Goal: Task Accomplishment & Management: Use online tool/utility

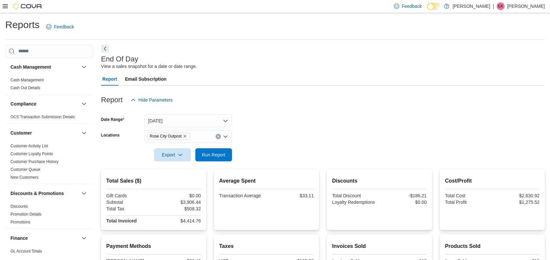
drag, startPoint x: 0, startPoint y: 0, endPoint x: 392, endPoint y: 100, distance: 404.8
click at [431, 88] on div at bounding box center [322, 90] width 443 height 8
click at [220, 154] on span "Run Report" at bounding box center [214, 154] width 24 height 7
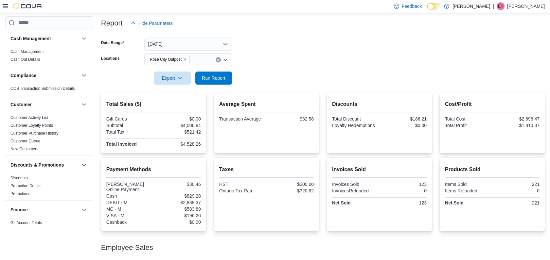
scroll to position [34, 0]
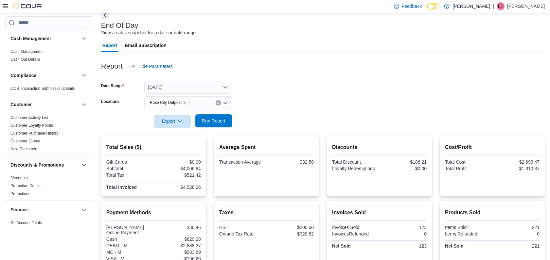
click at [217, 120] on span "Run Report" at bounding box center [214, 121] width 24 height 7
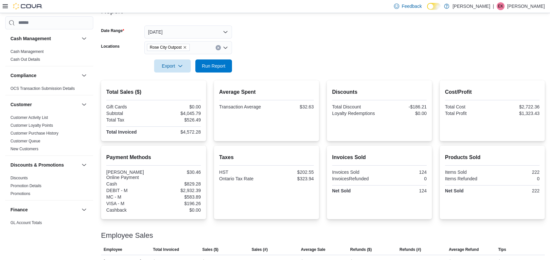
scroll to position [0, 0]
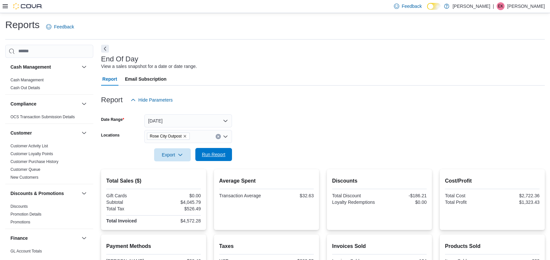
click at [223, 155] on span "Run Report" at bounding box center [214, 154] width 24 height 7
click at [185, 135] on icon "Remove Rose City Outpost from selection in this group" at bounding box center [185, 136] width 4 height 4
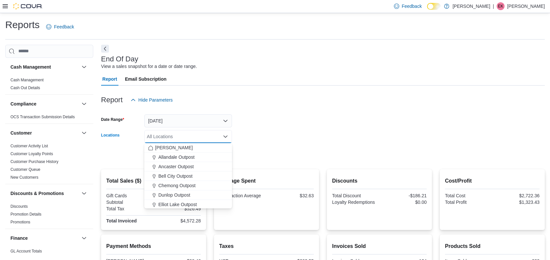
click at [270, 149] on form "Date Range [DATE] Locations All Locations Combo box. Selected. Combo box input.…" at bounding box center [322, 134] width 443 height 55
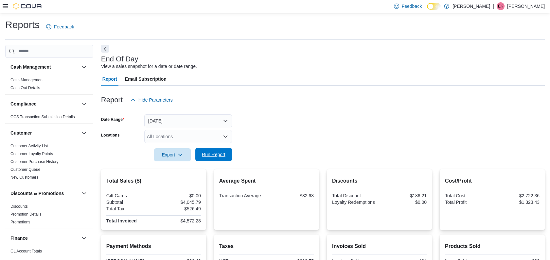
click at [219, 153] on span "Run Report" at bounding box center [214, 154] width 24 height 7
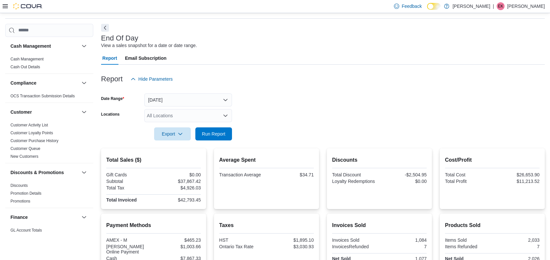
scroll to position [12, 0]
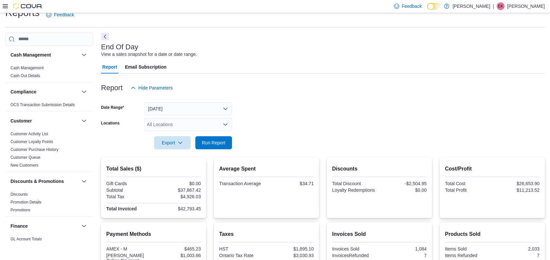
click at [314, 134] on div at bounding box center [322, 133] width 443 height 5
click at [207, 126] on div "All Locations" at bounding box center [188, 124] width 88 height 13
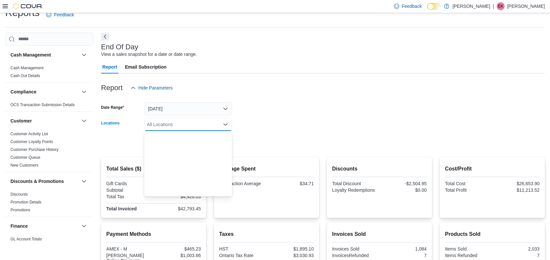
scroll to position [172, 0]
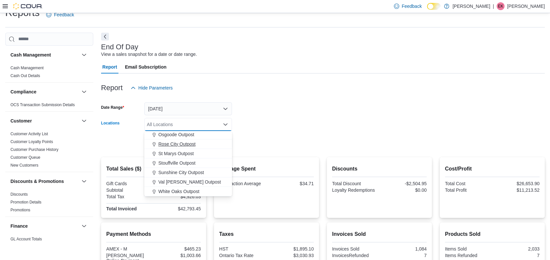
click at [182, 145] on span "Rose City Outpost" at bounding box center [176, 144] width 37 height 7
click at [278, 134] on div at bounding box center [322, 133] width 443 height 5
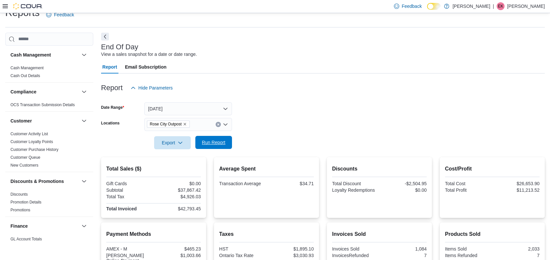
click at [225, 142] on span "Run Report" at bounding box center [214, 142] width 24 height 7
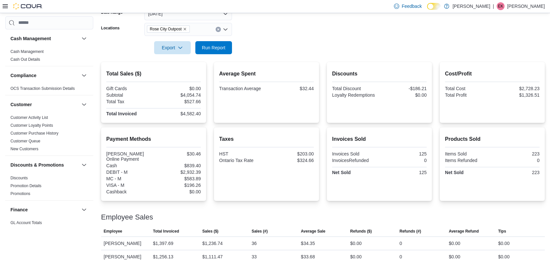
scroll to position [143, 0]
